Goal: Task Accomplishment & Management: Use online tool/utility

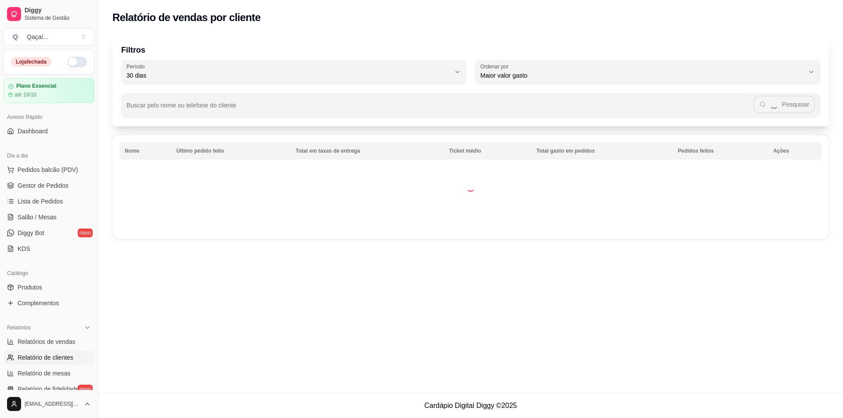
select select "30"
select select "HIGHEST_TOTAL_SPENT_WITH_ORDERS"
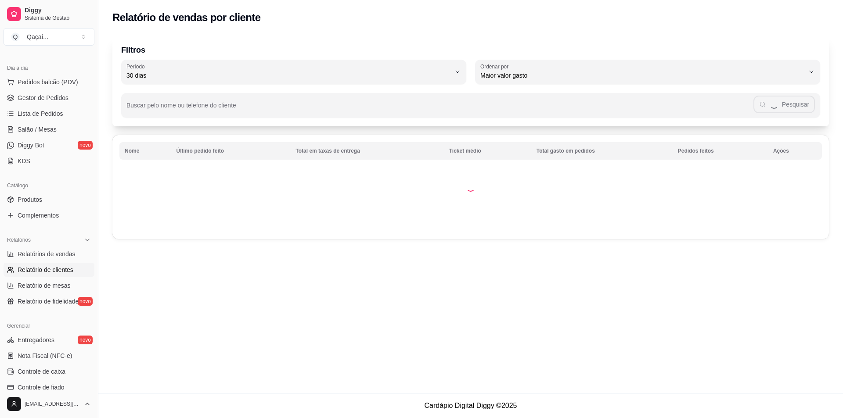
click at [64, 257] on span "Relatórios de vendas" at bounding box center [47, 254] width 58 height 9
select select "ALL"
select select "0"
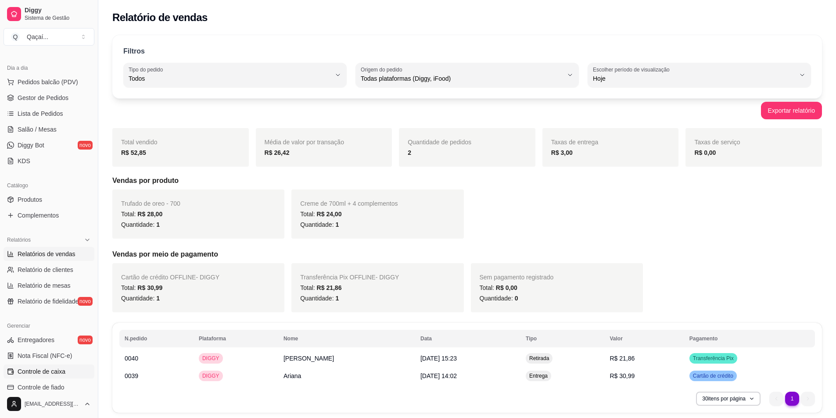
click at [40, 378] on link "Controle de caixa" at bounding box center [49, 372] width 91 height 14
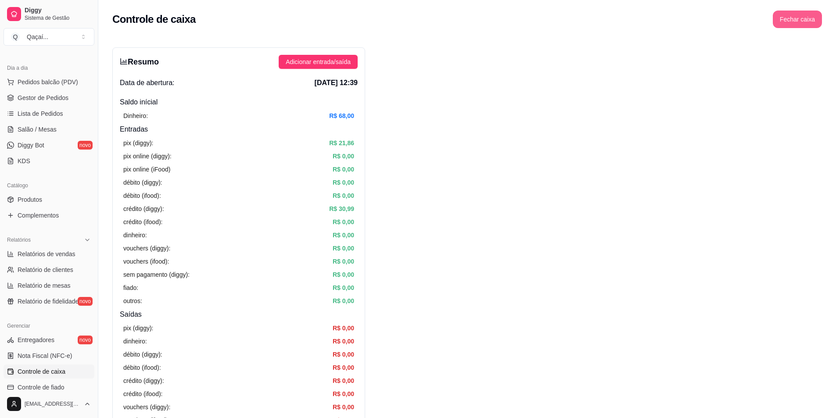
click at [798, 17] on button "Fechar caixa" at bounding box center [797, 20] width 49 height 18
click at [830, 73] on button "Sim" at bounding box center [823, 78] width 18 height 11
